Goal: Task Accomplishment & Management: Complete application form

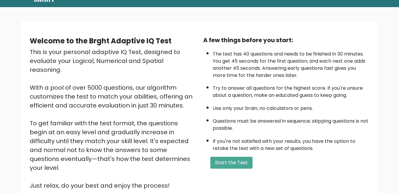
scroll to position [23, 0]
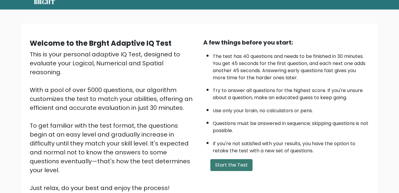
click at [240, 166] on button "Start the Test" at bounding box center [231, 165] width 42 height 12
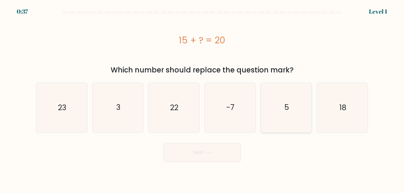
click at [287, 106] on text "5" at bounding box center [286, 108] width 4 height 10
click at [202, 98] on input "e. 5" at bounding box center [202, 97] width 0 height 1
radio input "true"
click at [215, 156] on button "Next" at bounding box center [201, 152] width 77 height 19
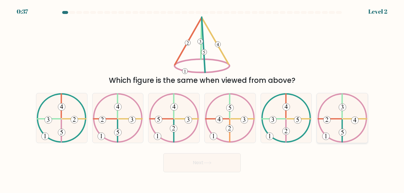
click at [351, 128] on icon at bounding box center [342, 117] width 50 height 49
click at [202, 98] on input "f." at bounding box center [202, 97] width 0 height 1
radio input "true"
click at [208, 166] on button "Next" at bounding box center [201, 162] width 77 height 19
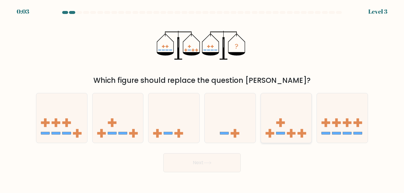
click at [297, 113] on icon at bounding box center [286, 118] width 51 height 42
click at [202, 98] on input "e." at bounding box center [202, 97] width 0 height 1
radio input "true"
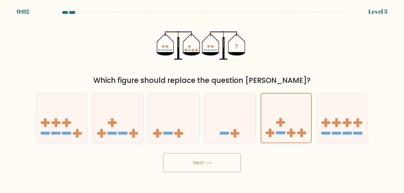
click at [213, 160] on button "Next" at bounding box center [201, 162] width 77 height 19
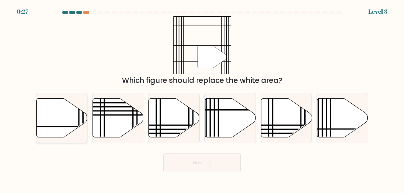
click at [49, 112] on icon at bounding box center [62, 117] width 51 height 39
click at [202, 98] on input "a." at bounding box center [202, 97] width 0 height 1
radio input "true"
click at [201, 170] on button "Next" at bounding box center [201, 162] width 77 height 19
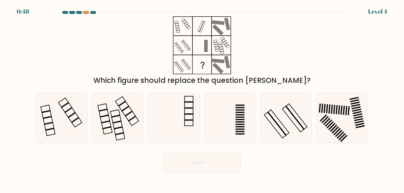
click at [201, 170] on button "Next" at bounding box center [201, 162] width 77 height 19
click at [143, 157] on div "Next" at bounding box center [201, 161] width 339 height 22
click at [231, 134] on icon at bounding box center [229, 117] width 49 height 49
click at [202, 98] on input "d." at bounding box center [202, 97] width 0 height 1
radio input "true"
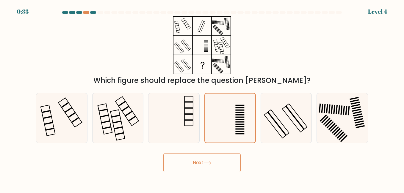
click at [214, 162] on button "Next" at bounding box center [201, 162] width 77 height 19
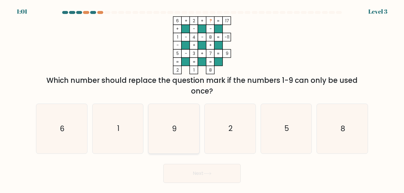
click at [176, 132] on text "9" at bounding box center [174, 129] width 5 height 10
click at [202, 98] on input "c. 9" at bounding box center [202, 97] width 0 height 1
radio input "true"
click at [210, 176] on button "Next" at bounding box center [201, 173] width 77 height 19
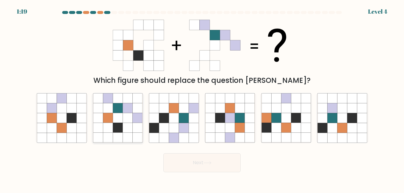
click at [114, 121] on icon at bounding box center [118, 118] width 10 height 10
click at [202, 98] on input "b." at bounding box center [202, 97] width 0 height 1
radio input "true"
click at [196, 165] on button "Next" at bounding box center [201, 162] width 77 height 19
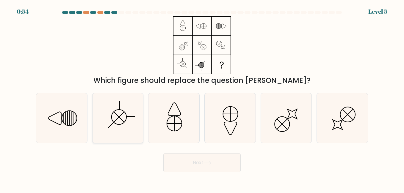
click at [119, 115] on icon at bounding box center [117, 117] width 49 height 49
click at [202, 98] on input "b." at bounding box center [202, 97] width 0 height 1
radio input "true"
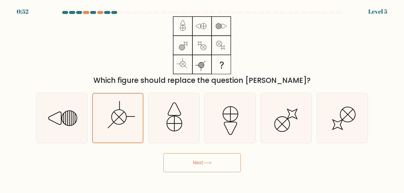
click at [196, 161] on button "Next" at bounding box center [201, 162] width 77 height 19
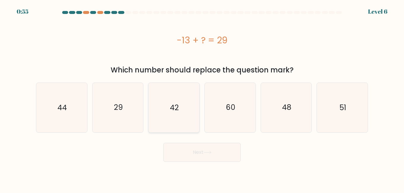
click at [174, 113] on icon "42" at bounding box center [173, 107] width 49 height 49
click at [202, 98] on input "c. 42" at bounding box center [202, 97] width 0 height 1
radio input "true"
click at [196, 150] on button "Next" at bounding box center [201, 152] width 77 height 19
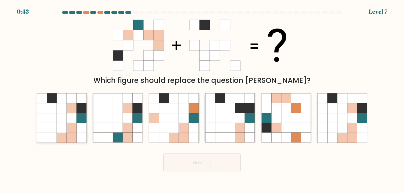
click at [64, 119] on icon at bounding box center [62, 118] width 10 height 10
click at [202, 98] on input "a." at bounding box center [202, 97] width 0 height 1
radio input "true"
click at [190, 162] on button "Next" at bounding box center [201, 162] width 77 height 19
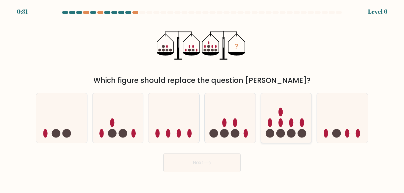
click at [280, 132] on circle at bounding box center [280, 133] width 9 height 9
click at [202, 98] on input "e." at bounding box center [202, 97] width 0 height 1
radio input "true"
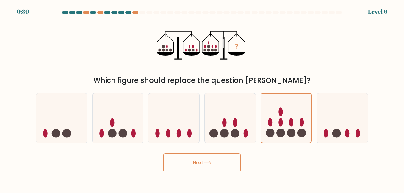
click at [224, 169] on button "Next" at bounding box center [201, 162] width 77 height 19
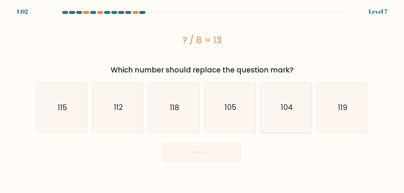
click at [290, 115] on icon "104" at bounding box center [285, 107] width 49 height 49
click at [202, 98] on input "e. 104" at bounding box center [202, 97] width 0 height 1
radio input "true"
click at [220, 157] on button "Next" at bounding box center [201, 152] width 77 height 19
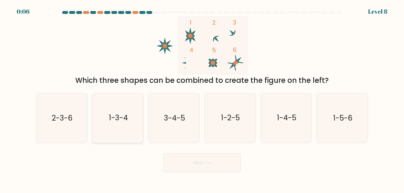
click at [125, 116] on text "1-3-4" at bounding box center [118, 118] width 19 height 10
click at [202, 98] on input "b. 1-3-4" at bounding box center [202, 97] width 0 height 1
radio input "true"
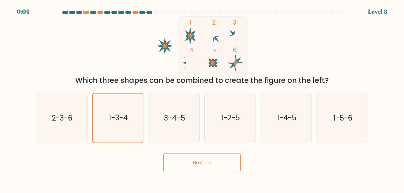
click at [204, 170] on button "Next" at bounding box center [201, 162] width 77 height 19
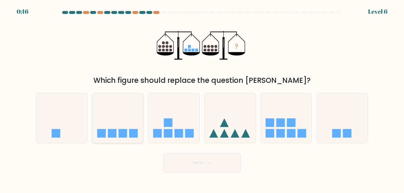
click at [113, 112] on icon at bounding box center [117, 118] width 51 height 42
click at [202, 98] on input "b." at bounding box center [202, 97] width 0 height 1
radio input "true"
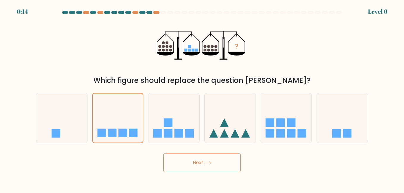
click at [207, 172] on button "Next" at bounding box center [201, 162] width 77 height 19
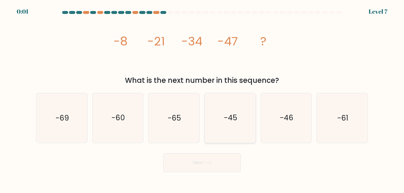
click at [222, 133] on icon "-45" at bounding box center [229, 117] width 49 height 49
click at [202, 98] on input "d. -45" at bounding box center [202, 97] width 0 height 1
radio input "true"
click at [203, 168] on button "Next" at bounding box center [201, 162] width 77 height 19
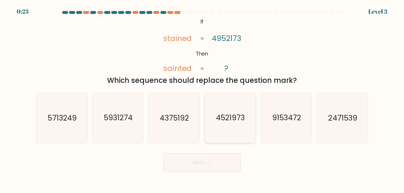
click at [236, 120] on text "4521973" at bounding box center [230, 118] width 29 height 10
click at [202, 98] on input "d. 4521973" at bounding box center [202, 97] width 0 height 1
radio input "true"
click at [210, 163] on icon at bounding box center [207, 162] width 8 height 3
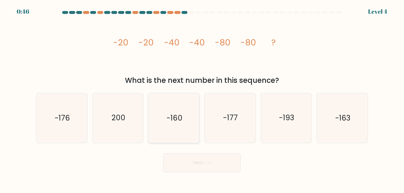
click at [177, 124] on icon "-160" at bounding box center [173, 117] width 49 height 49
click at [202, 98] on input "c. -160" at bounding box center [202, 97] width 0 height 1
radio input "true"
click at [198, 161] on button "Next" at bounding box center [201, 162] width 77 height 19
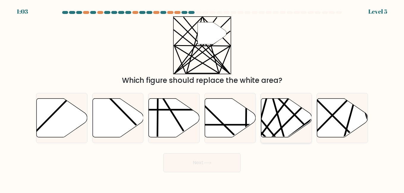
click at [286, 123] on line at bounding box center [268, 139] width 99 height 99
click at [202, 98] on input "e." at bounding box center [202, 97] width 0 height 1
radio input "true"
click at [223, 169] on button "Next" at bounding box center [201, 162] width 77 height 19
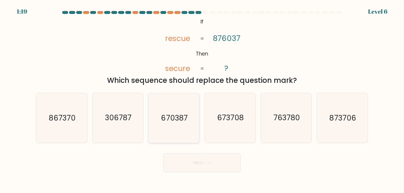
click at [175, 124] on icon "670387" at bounding box center [173, 117] width 49 height 49
click at [202, 98] on input "c. 670387" at bounding box center [202, 97] width 0 height 1
radio input "true"
click at [201, 161] on button "Next" at bounding box center [201, 162] width 77 height 19
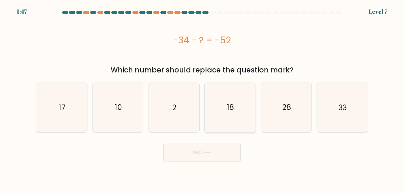
click at [223, 117] on icon "18" at bounding box center [229, 107] width 49 height 49
click at [202, 98] on input "d. 18" at bounding box center [202, 97] width 0 height 1
radio input "true"
click at [211, 152] on icon at bounding box center [207, 152] width 8 height 3
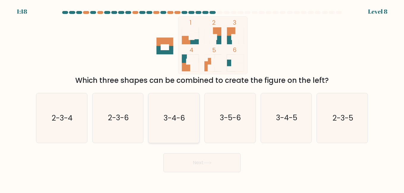
click at [190, 133] on icon "3-4-6" at bounding box center [173, 117] width 49 height 49
click at [202, 98] on input "c. 3-4-6" at bounding box center [202, 97] width 0 height 1
radio input "true"
click at [207, 166] on button "Next" at bounding box center [201, 162] width 77 height 19
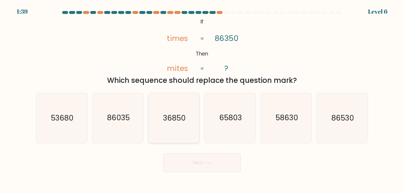
click at [178, 125] on icon "36850" at bounding box center [173, 117] width 49 height 49
click at [202, 98] on input "c. 36850" at bounding box center [202, 97] width 0 height 1
radio input "true"
click at [203, 159] on button "Next" at bounding box center [201, 162] width 77 height 19
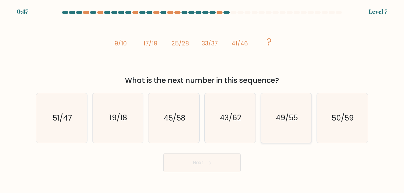
click at [290, 123] on text "49/55" at bounding box center [286, 118] width 22 height 10
click at [202, 98] on input "e. 49/55" at bounding box center [202, 97] width 0 height 1
radio input "true"
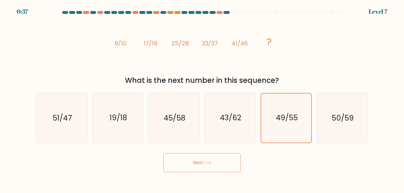
click at [205, 158] on button "Next" at bounding box center [201, 162] width 77 height 19
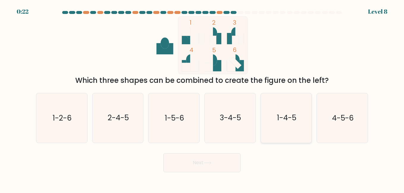
click at [281, 124] on icon "1-4-5" at bounding box center [285, 117] width 49 height 49
click at [202, 98] on input "e. 1-4-5" at bounding box center [202, 97] width 0 height 1
radio input "true"
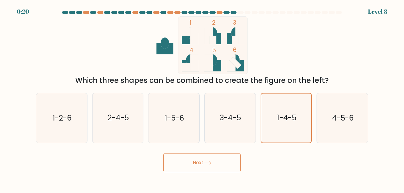
click at [210, 161] on icon at bounding box center [207, 162] width 8 height 3
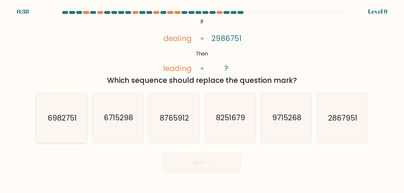
click at [66, 122] on text "6982751" at bounding box center [62, 118] width 29 height 10
click at [202, 98] on input "a. 6982751" at bounding box center [202, 97] width 0 height 1
radio input "true"
click at [189, 164] on button "Next" at bounding box center [201, 162] width 77 height 19
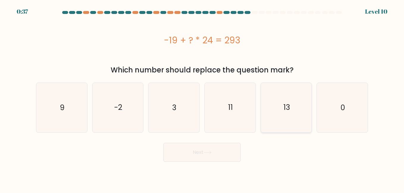
click at [282, 107] on icon "13" at bounding box center [285, 107] width 49 height 49
click at [202, 98] on input "e. 13" at bounding box center [202, 97] width 0 height 1
radio input "true"
click at [224, 155] on button "Next" at bounding box center [201, 152] width 77 height 19
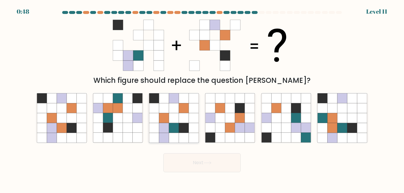
click at [179, 124] on icon at bounding box center [184, 128] width 10 height 10
click at [202, 98] on input "c." at bounding box center [202, 97] width 0 height 1
radio input "true"
click at [203, 167] on button "Next" at bounding box center [201, 162] width 77 height 19
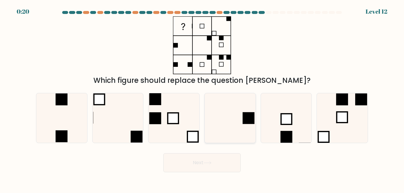
click at [232, 125] on icon at bounding box center [229, 117] width 49 height 49
click at [202, 98] on input "d." at bounding box center [202, 97] width 0 height 1
radio input "true"
click at [174, 165] on button "Next" at bounding box center [201, 162] width 77 height 19
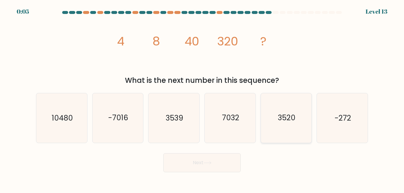
click at [274, 123] on icon "3520" at bounding box center [285, 117] width 49 height 49
click at [202, 98] on input "e. 3520" at bounding box center [202, 97] width 0 height 1
radio input "true"
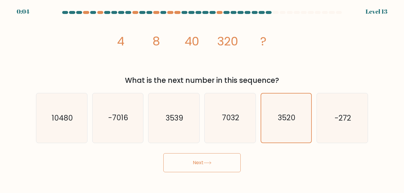
click at [226, 165] on button "Next" at bounding box center [201, 162] width 77 height 19
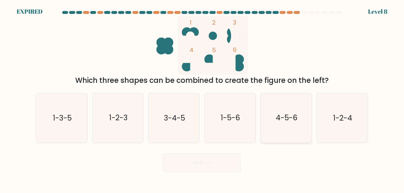
click at [283, 123] on text "4-5-6" at bounding box center [286, 118] width 22 height 10
click at [202, 98] on input "e. 4-5-6" at bounding box center [202, 97] width 0 height 1
radio input "true"
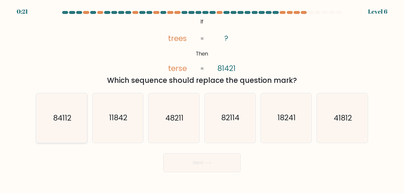
click at [52, 112] on icon "84112" at bounding box center [61, 117] width 49 height 49
click at [202, 98] on input "a. 84112" at bounding box center [202, 97] width 0 height 1
radio input "true"
click at [191, 161] on button "Next" at bounding box center [201, 162] width 77 height 19
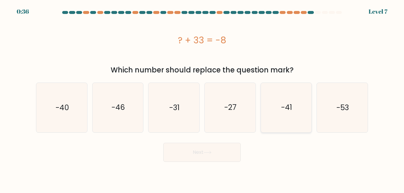
click at [296, 118] on icon "-41" at bounding box center [285, 107] width 49 height 49
click at [202, 98] on input "e. -41" at bounding box center [202, 97] width 0 height 1
radio input "true"
click at [213, 152] on button "Next" at bounding box center [201, 152] width 77 height 19
click at [203, 156] on button "Next" at bounding box center [201, 152] width 77 height 19
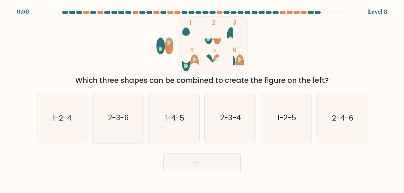
click at [122, 118] on text "2-3-6" at bounding box center [118, 118] width 21 height 10
click at [202, 98] on input "b. 2-3-6" at bounding box center [202, 97] width 0 height 1
radio input "true"
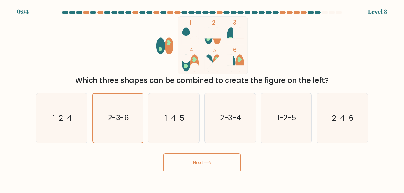
click at [199, 169] on button "Next" at bounding box center [201, 162] width 77 height 19
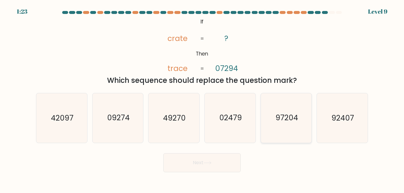
click at [287, 122] on text "97204" at bounding box center [286, 118] width 23 height 10
click at [202, 98] on input "e. 97204" at bounding box center [202, 97] width 0 height 1
radio input "true"
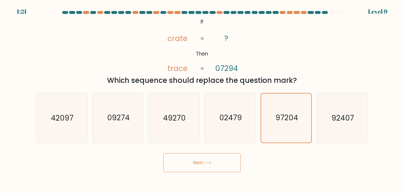
click at [203, 162] on button "Next" at bounding box center [201, 162] width 77 height 19
click at [196, 162] on button "Next" at bounding box center [201, 162] width 77 height 19
click at [196, 167] on button "Next" at bounding box center [201, 162] width 77 height 19
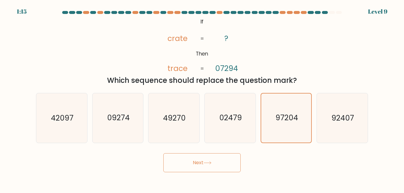
click at [217, 161] on button "Next" at bounding box center [201, 162] width 77 height 19
click at [186, 165] on button "Next" at bounding box center [201, 162] width 77 height 19
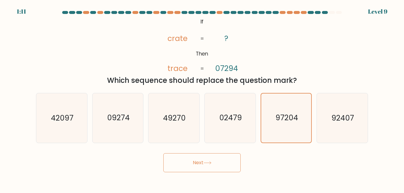
click at [220, 163] on button "Next" at bounding box center [201, 162] width 77 height 19
click at [211, 162] on icon at bounding box center [207, 163] width 7 height 3
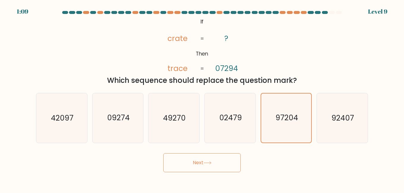
click at [211, 162] on icon at bounding box center [207, 163] width 7 height 3
click at [223, 120] on text "02479" at bounding box center [230, 118] width 23 height 10
click at [202, 98] on input "d. 02479" at bounding box center [202, 97] width 0 height 1
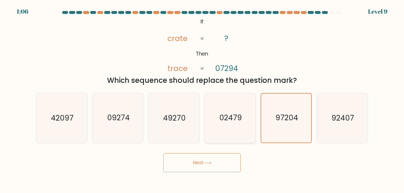
radio input "true"
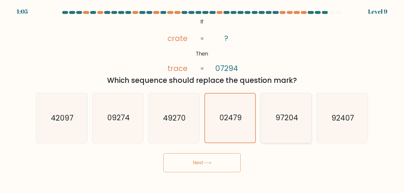
click at [275, 105] on icon "97204" at bounding box center [285, 117] width 49 height 49
click at [202, 98] on input "e. 97204" at bounding box center [202, 97] width 0 height 1
radio input "true"
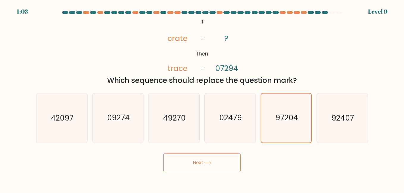
click at [199, 165] on button "Next" at bounding box center [201, 162] width 77 height 19
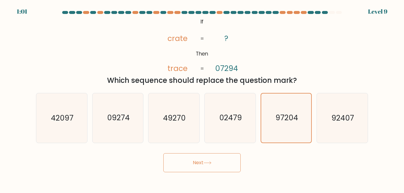
click at [199, 165] on button "Next" at bounding box center [201, 162] width 77 height 19
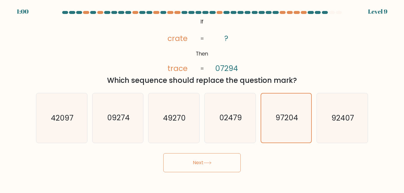
click at [199, 165] on button "Next" at bounding box center [201, 162] width 77 height 19
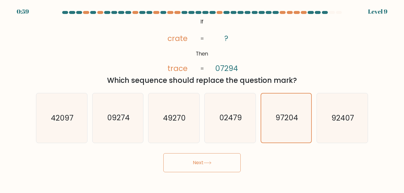
click at [199, 165] on button "Next" at bounding box center [201, 162] width 77 height 19
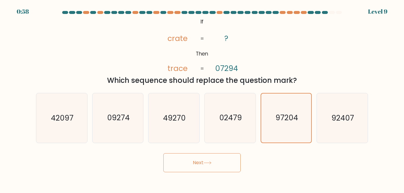
click at [199, 165] on button "Next" at bounding box center [201, 162] width 77 height 19
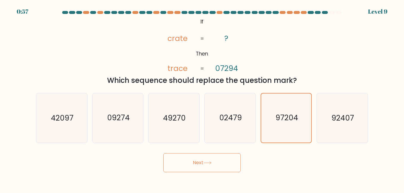
click at [199, 165] on button "Next" at bounding box center [201, 162] width 77 height 19
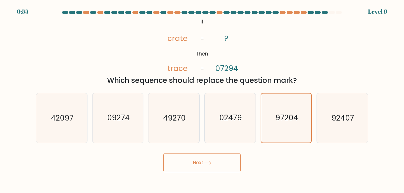
click at [163, 153] on button "Next" at bounding box center [201, 162] width 77 height 19
click at [214, 111] on icon "02479" at bounding box center [229, 117] width 49 height 49
click at [202, 98] on input "d. 02479" at bounding box center [202, 97] width 0 height 1
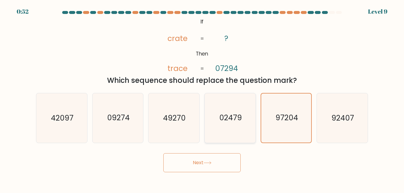
radio input "true"
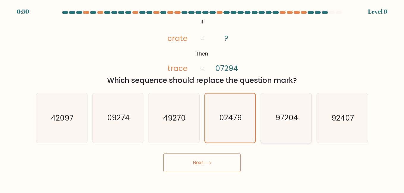
click at [267, 115] on icon "97204" at bounding box center [285, 117] width 49 height 49
click at [202, 98] on input "e. 97204" at bounding box center [202, 97] width 0 height 1
radio input "true"
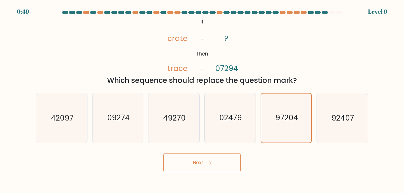
click at [206, 165] on button "Next" at bounding box center [201, 162] width 77 height 19
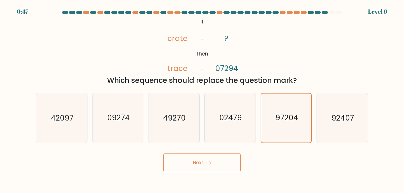
click at [206, 165] on button "Next" at bounding box center [201, 162] width 77 height 19
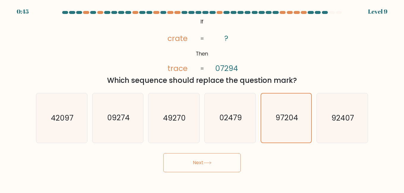
click at [206, 165] on button "Next" at bounding box center [201, 162] width 77 height 19
drag, startPoint x: 206, startPoint y: 165, endPoint x: 198, endPoint y: 165, distance: 8.3
click at [198, 165] on button "Next" at bounding box center [201, 162] width 77 height 19
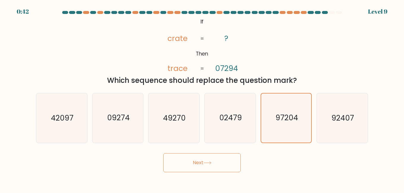
click at [198, 165] on button "Next" at bounding box center [201, 162] width 77 height 19
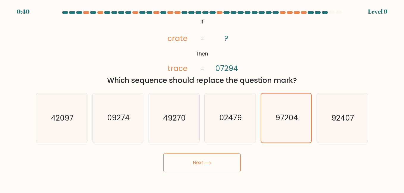
click at [198, 165] on button "Next" at bounding box center [201, 162] width 77 height 19
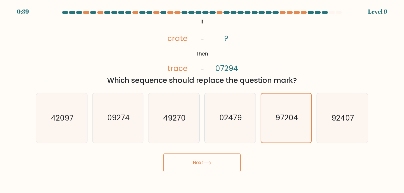
click at [198, 165] on button "Next" at bounding box center [201, 162] width 77 height 19
click at [211, 164] on icon at bounding box center [207, 162] width 8 height 3
click at [201, 166] on button "Next" at bounding box center [201, 162] width 77 height 19
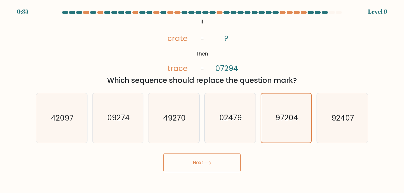
click at [201, 166] on button "Next" at bounding box center [201, 162] width 77 height 19
click at [210, 162] on icon at bounding box center [207, 162] width 8 height 3
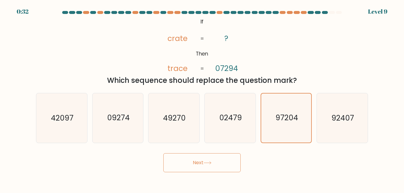
click at [210, 162] on icon at bounding box center [207, 162] width 8 height 3
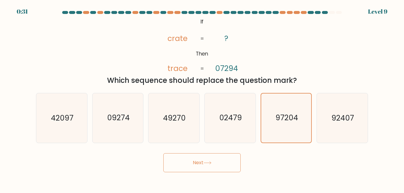
click at [210, 162] on icon at bounding box center [207, 162] width 8 height 3
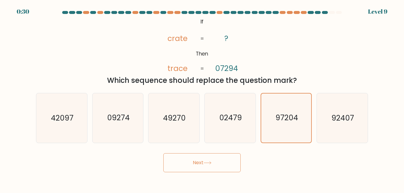
click at [210, 162] on icon at bounding box center [207, 162] width 8 height 3
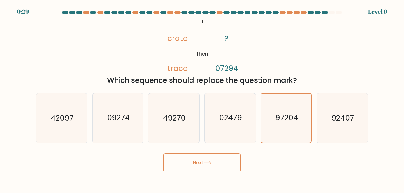
click at [210, 162] on icon at bounding box center [207, 162] width 8 height 3
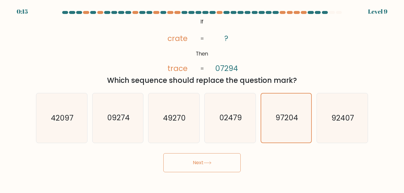
drag, startPoint x: 190, startPoint y: 166, endPoint x: 188, endPoint y: 172, distance: 6.4
click at [188, 172] on body "0:15 Level 9 If" at bounding box center [202, 96] width 404 height 193
click at [188, 172] on body "0:14 Level 9 If" at bounding box center [202, 96] width 404 height 193
drag, startPoint x: 188, startPoint y: 172, endPoint x: 221, endPoint y: 162, distance: 34.2
click at [221, 162] on button "Next" at bounding box center [201, 162] width 77 height 19
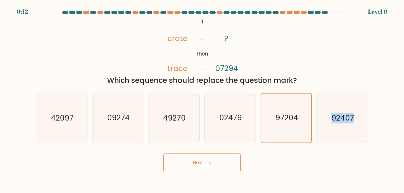
click at [221, 162] on button "Next" at bounding box center [201, 162] width 77 height 19
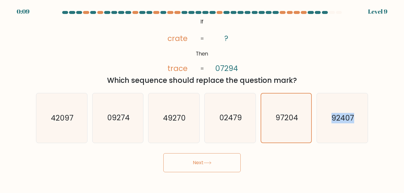
click at [221, 162] on button "Next" at bounding box center [201, 162] width 77 height 19
drag, startPoint x: 221, startPoint y: 162, endPoint x: 212, endPoint y: 162, distance: 8.9
click at [212, 162] on button "Next" at bounding box center [201, 162] width 77 height 19
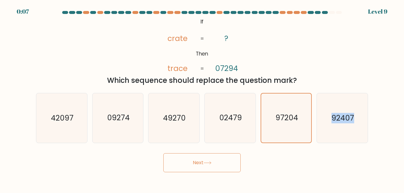
click at [211, 162] on icon at bounding box center [207, 163] width 7 height 3
click at [280, 116] on text "97204" at bounding box center [286, 118] width 23 height 10
click at [202, 98] on input "e. 97204" at bounding box center [202, 97] width 0 height 1
click at [228, 159] on button "Next" at bounding box center [201, 162] width 77 height 19
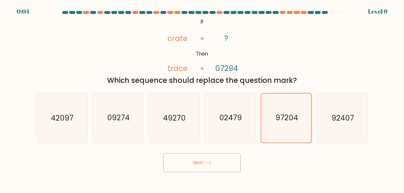
click at [228, 159] on button "Next" at bounding box center [201, 162] width 77 height 19
click at [205, 161] on icon at bounding box center [207, 162] width 8 height 3
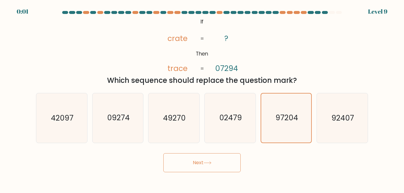
click at [205, 161] on icon at bounding box center [207, 162] width 8 height 3
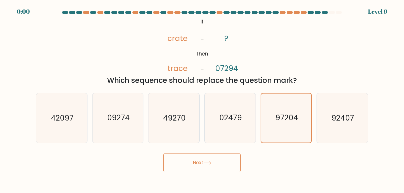
click at [205, 161] on icon at bounding box center [207, 162] width 8 height 3
click at [205, 161] on div "Next" at bounding box center [201, 161] width 339 height 22
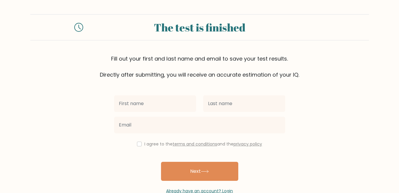
click at [164, 103] on input "text" at bounding box center [155, 103] width 82 height 17
type input "peace"
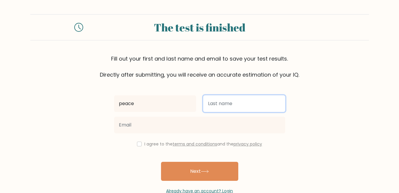
click at [225, 106] on input "text" at bounding box center [244, 103] width 82 height 17
type input "o"
type input "[PERSON_NAME]"
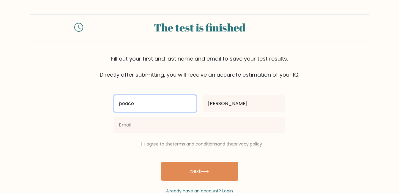
click at [148, 101] on input "peace" at bounding box center [155, 103] width 82 height 17
type input "p"
type input "PEACE"
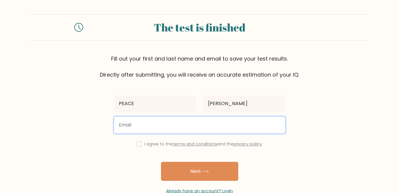
click at [162, 127] on input "email" at bounding box center [199, 125] width 171 height 17
type input "O"
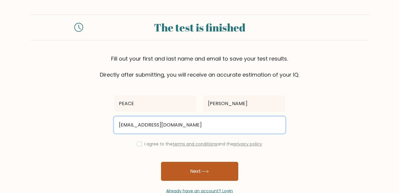
type input "[EMAIL_ADDRESS][DOMAIN_NAME]"
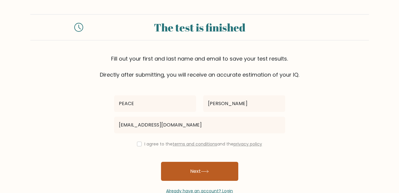
click at [195, 174] on button "Next" at bounding box center [199, 171] width 77 height 19
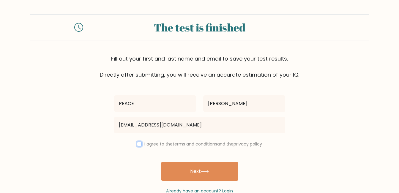
click at [138, 144] on input "checkbox" at bounding box center [139, 144] width 5 height 5
checkbox input "true"
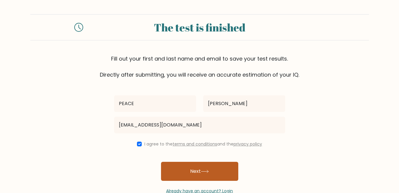
click at [184, 174] on button "Next" at bounding box center [199, 171] width 77 height 19
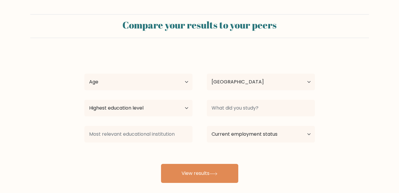
select select "NG"
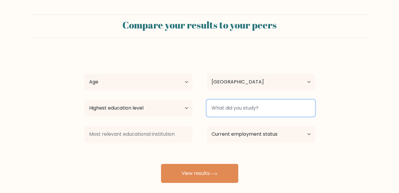
click at [243, 108] on input at bounding box center [261, 108] width 108 height 17
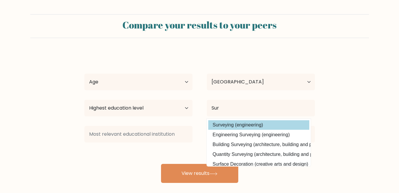
click at [233, 126] on div "PEACE [PERSON_NAME] Age Under [DEMOGRAPHIC_DATA] [DEMOGRAPHIC_DATA] [DEMOGRAPHI…" at bounding box center [200, 117] width 238 height 131
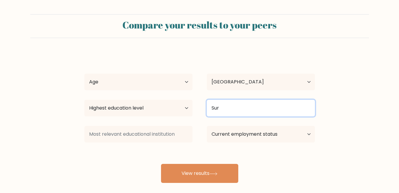
click at [236, 116] on input "Sur" at bounding box center [261, 108] width 108 height 17
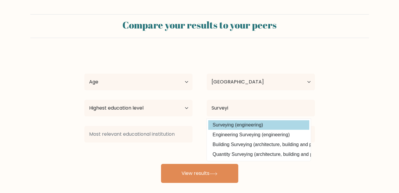
click at [237, 126] on div "PEACE OKERE Age Under 18 years old 18-24 years old 25-34 years old 35-44 years …" at bounding box center [200, 117] width 238 height 131
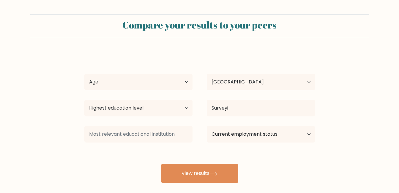
click at [237, 126] on div "Current employment status Employed Student Retired Other / prefer not to answer" at bounding box center [261, 134] width 122 height 21
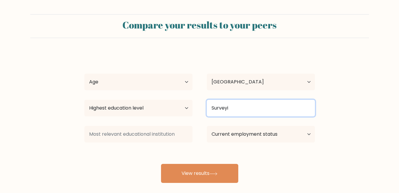
drag, startPoint x: 237, startPoint y: 126, endPoint x: 230, endPoint y: 110, distance: 17.0
click at [230, 110] on input "Surveyi" at bounding box center [261, 108] width 108 height 17
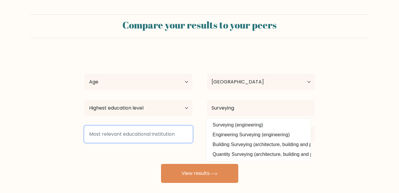
click at [145, 137] on input at bounding box center [138, 134] width 108 height 17
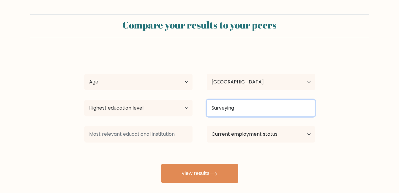
click at [238, 109] on input "Surveying" at bounding box center [261, 108] width 108 height 17
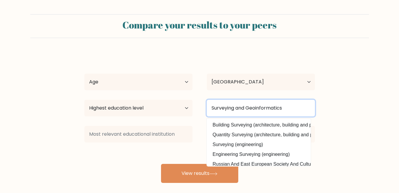
type input "Surveying and Geoinformatics"
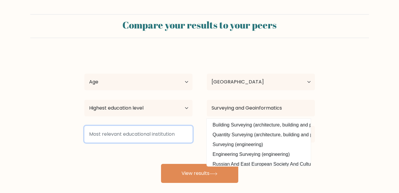
click at [118, 132] on input at bounding box center [138, 134] width 108 height 17
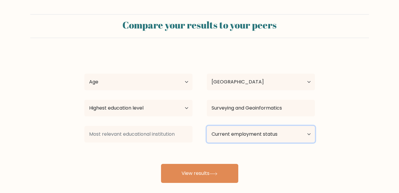
click at [223, 137] on select "Current employment status Employed Student Retired Other / prefer not to answer" at bounding box center [261, 134] width 108 height 17
select select "other"
click at [207, 126] on select "Current employment status Employed Student Retired Other / prefer not to answer" at bounding box center [261, 134] width 108 height 17
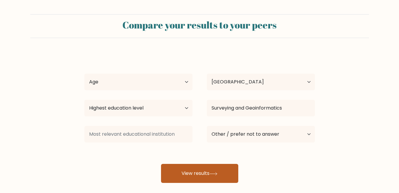
click at [196, 174] on button "View results" at bounding box center [199, 173] width 77 height 19
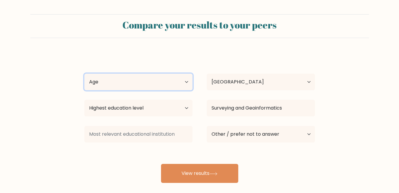
click at [119, 85] on select "Age Under 18 years old 18-24 years old 25-34 years old 35-44 years old 45-54 ye…" at bounding box center [138, 82] width 108 height 17
select select "35_44"
click at [84, 74] on select "Age Under 18 years old 18-24 years old 25-34 years old 35-44 years old 45-54 ye…" at bounding box center [138, 82] width 108 height 17
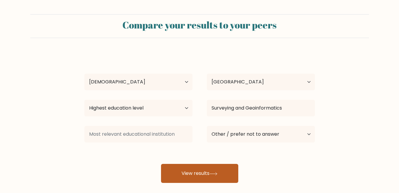
click at [191, 179] on button "View results" at bounding box center [199, 173] width 77 height 19
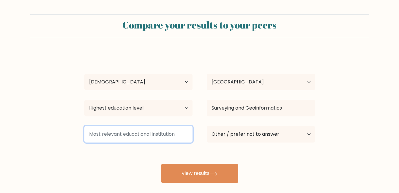
click at [142, 132] on input at bounding box center [138, 134] width 108 height 17
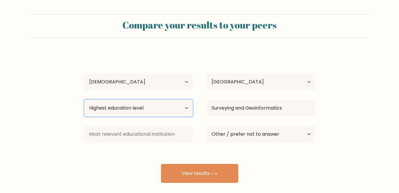
click at [142, 110] on select "Highest education level No schooling Primary Lower Secondary Upper Secondary Oc…" at bounding box center [138, 108] width 108 height 17
select select "bachelors_degree"
click at [84, 100] on select "Highest education level No schooling Primary Lower Secondary Upper Secondary Oc…" at bounding box center [138, 108] width 108 height 17
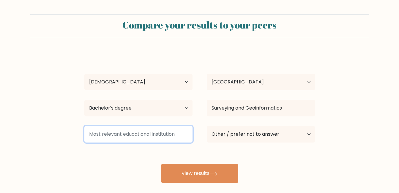
click at [134, 139] on input at bounding box center [138, 134] width 108 height 17
drag, startPoint x: 134, startPoint y: 139, endPoint x: 190, endPoint y: 195, distance: 79.2
click at [190, 193] on html "Compare your results to your peers PEACE OKERE Age Under 18 years old 18-24 yea…" at bounding box center [199, 112] width 399 height 225
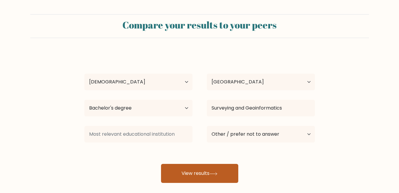
click at [184, 179] on button "View results" at bounding box center [199, 173] width 77 height 19
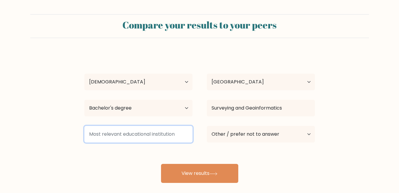
click at [117, 137] on input at bounding box center [138, 134] width 108 height 17
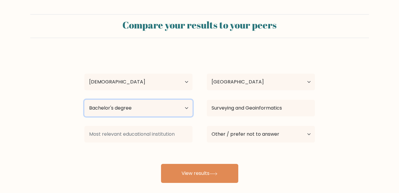
click at [111, 111] on select "Highest education level No schooling Primary Lower Secondary Upper Secondary Oc…" at bounding box center [138, 108] width 108 height 17
click at [112, 109] on select "Highest education level No schooling Primary Lower Secondary Upper Secondary Oc…" at bounding box center [138, 108] width 108 height 17
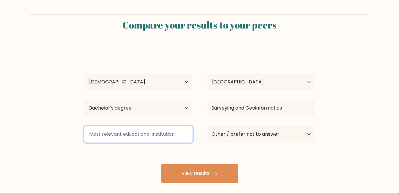
click at [123, 136] on input at bounding box center [138, 134] width 108 height 17
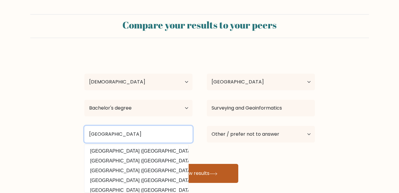
type input "Federal Polytechnic Nekede"
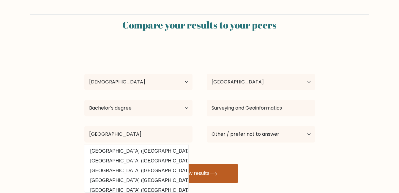
click at [232, 177] on button "View results" at bounding box center [199, 173] width 77 height 19
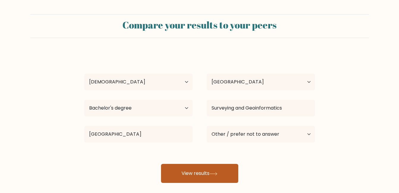
click at [195, 171] on button "View results" at bounding box center [199, 173] width 77 height 19
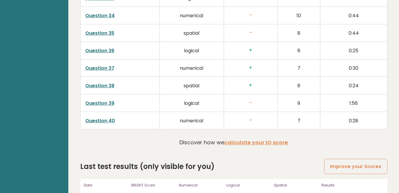
scroll to position [1518, 0]
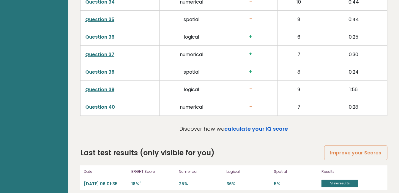
click at [232, 125] on link "calculate your IQ score" at bounding box center [256, 128] width 64 height 7
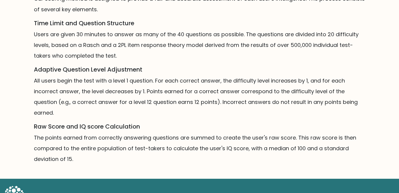
scroll to position [443, 0]
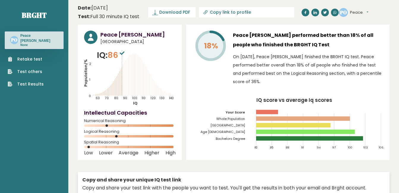
click at [22, 56] on link "Retake test" at bounding box center [26, 59] width 36 height 6
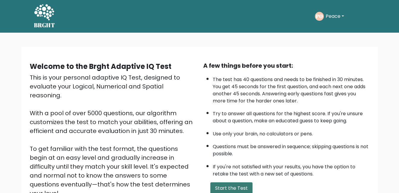
click at [219, 190] on button "Start the Test" at bounding box center [231, 188] width 42 height 12
click at [329, 15] on button "Peace" at bounding box center [335, 16] width 22 height 8
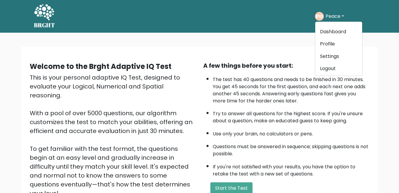
click at [329, 15] on button "Peace" at bounding box center [335, 16] width 22 height 8
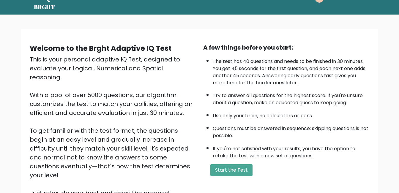
scroll to position [18, 0]
